Goal: Check status

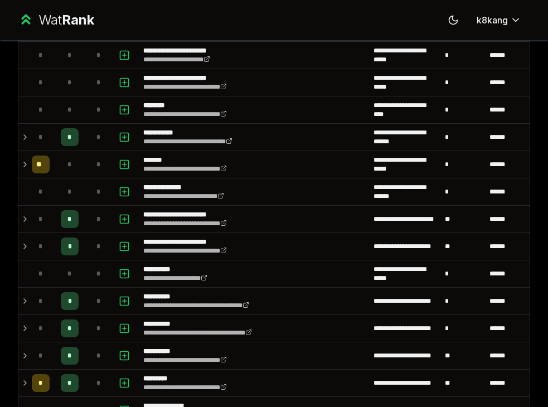
scroll to position [963, 0]
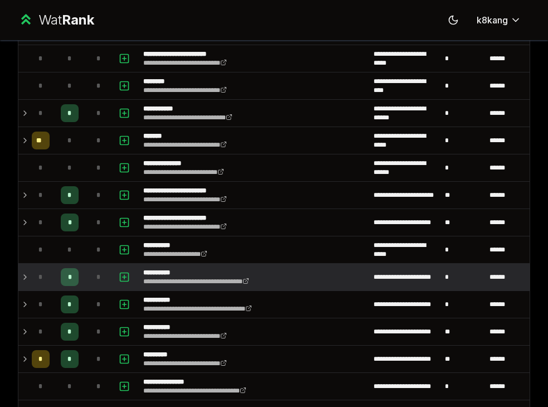
click at [26, 277] on icon at bounding box center [25, 276] width 9 height 13
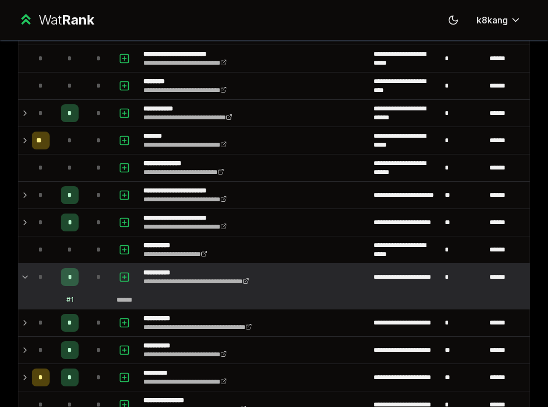
click at [26, 277] on icon at bounding box center [25, 276] width 9 height 13
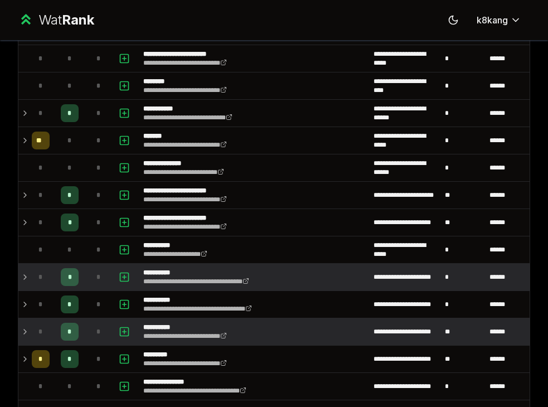
click at [22, 335] on icon at bounding box center [25, 331] width 9 height 13
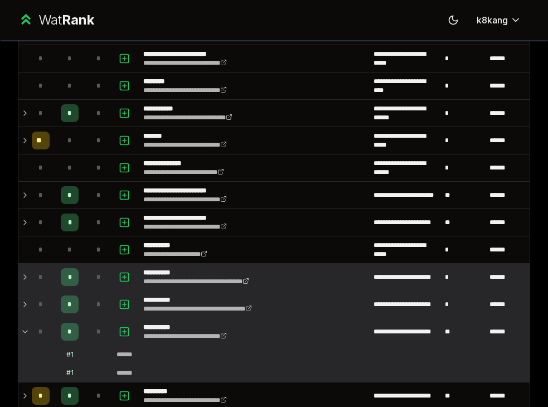
click at [23, 303] on icon at bounding box center [25, 304] width 9 height 13
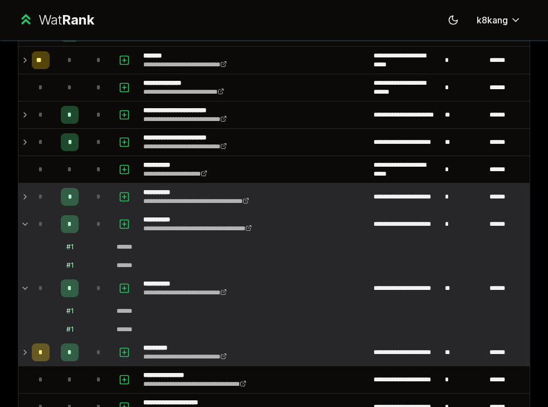
scroll to position [1045, 0]
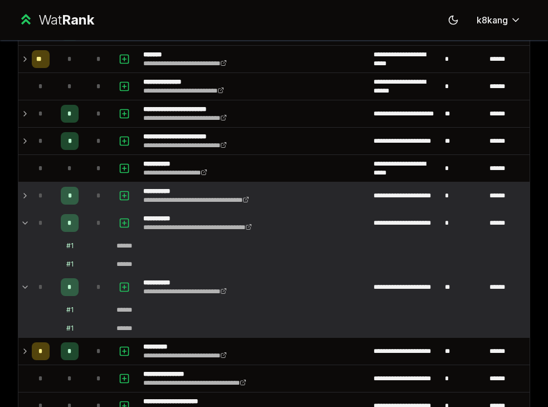
click at [27, 196] on td "*" at bounding box center [40, 195] width 27 height 27
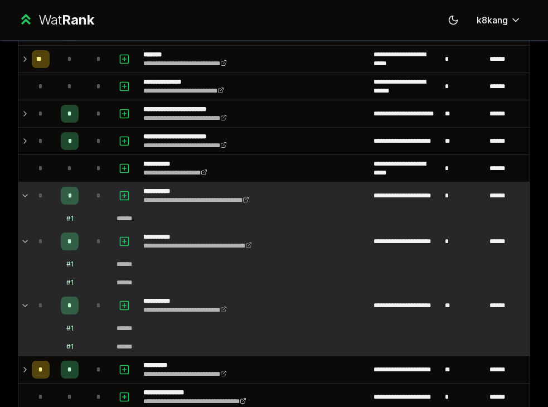
click at [27, 196] on td "*" at bounding box center [40, 195] width 27 height 27
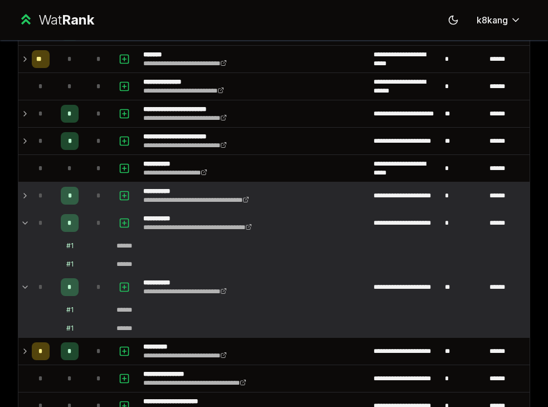
click at [27, 196] on td "*" at bounding box center [40, 195] width 27 height 27
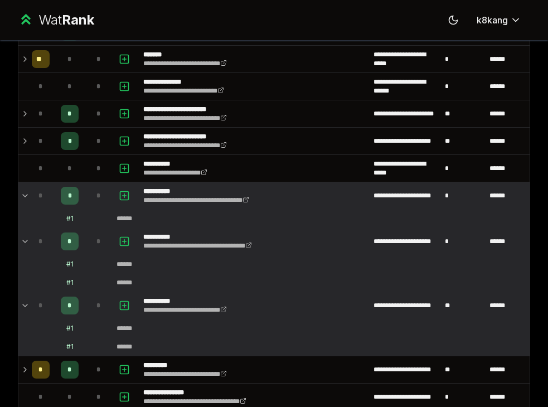
click at [27, 196] on td "*" at bounding box center [40, 195] width 27 height 27
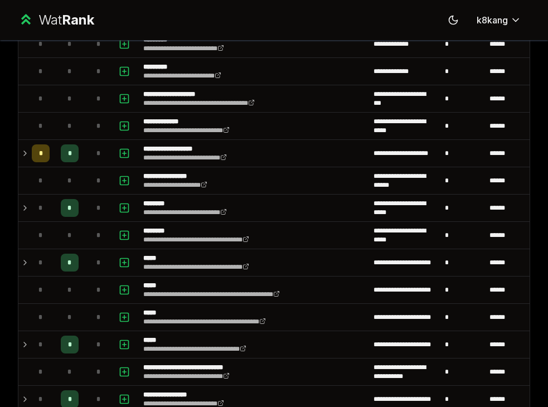
scroll to position [0, 0]
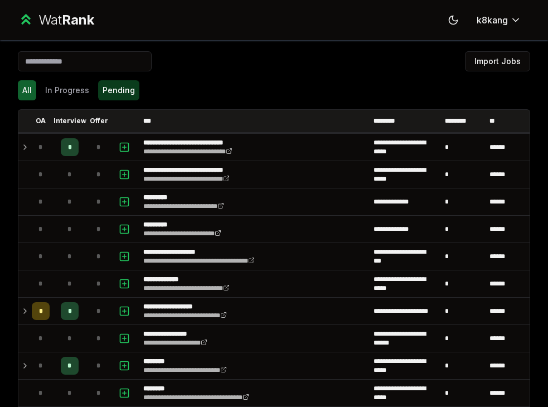
click at [117, 96] on button "Pending" at bounding box center [118, 90] width 41 height 20
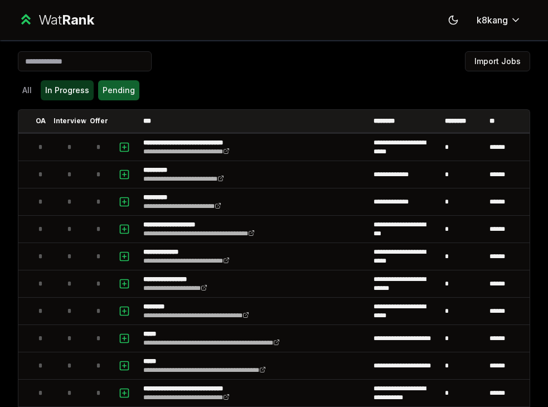
click at [80, 93] on button "In Progress" at bounding box center [67, 90] width 53 height 20
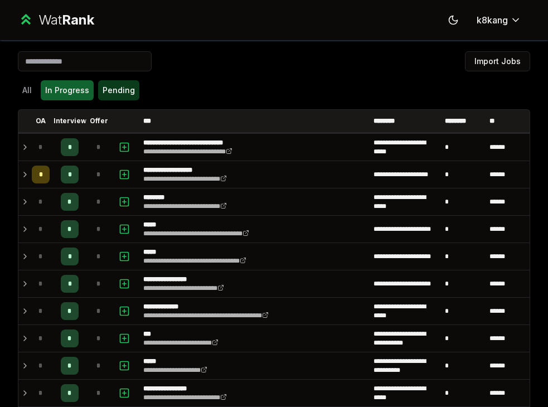
click at [115, 90] on button "Pending" at bounding box center [118, 90] width 41 height 20
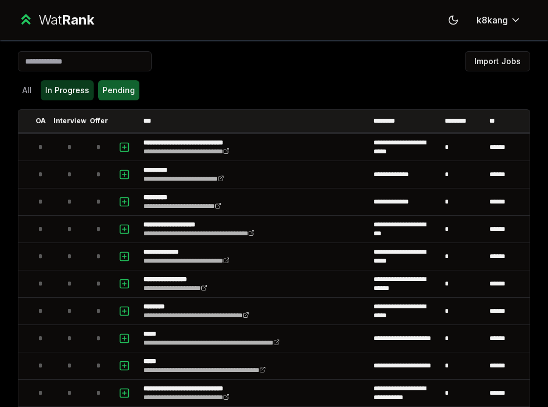
click at [70, 96] on button "In Progress" at bounding box center [67, 90] width 53 height 20
